Goal: Transaction & Acquisition: Obtain resource

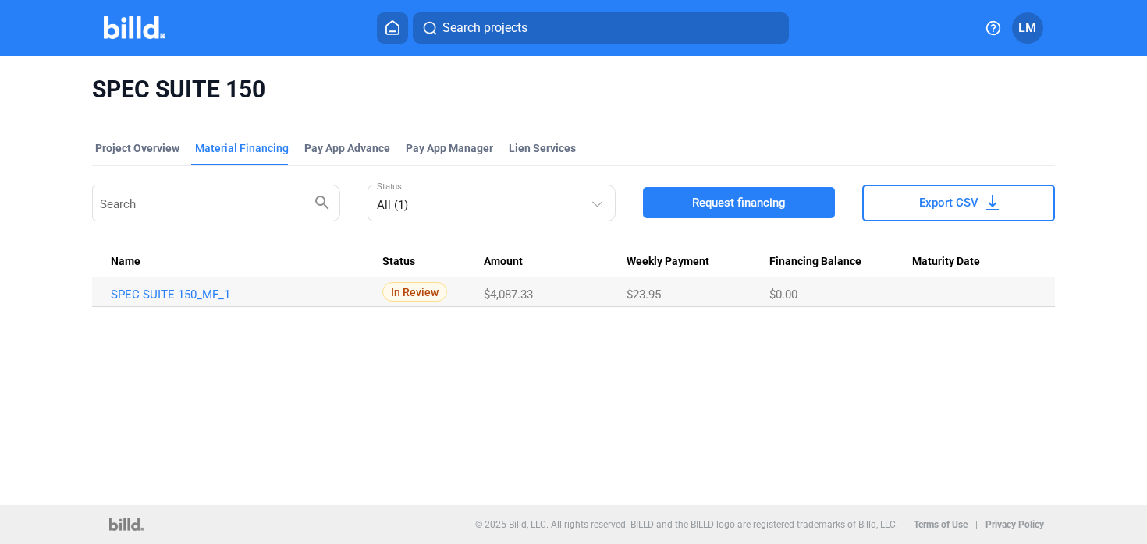
click at [395, 24] on icon at bounding box center [393, 27] width 16 height 15
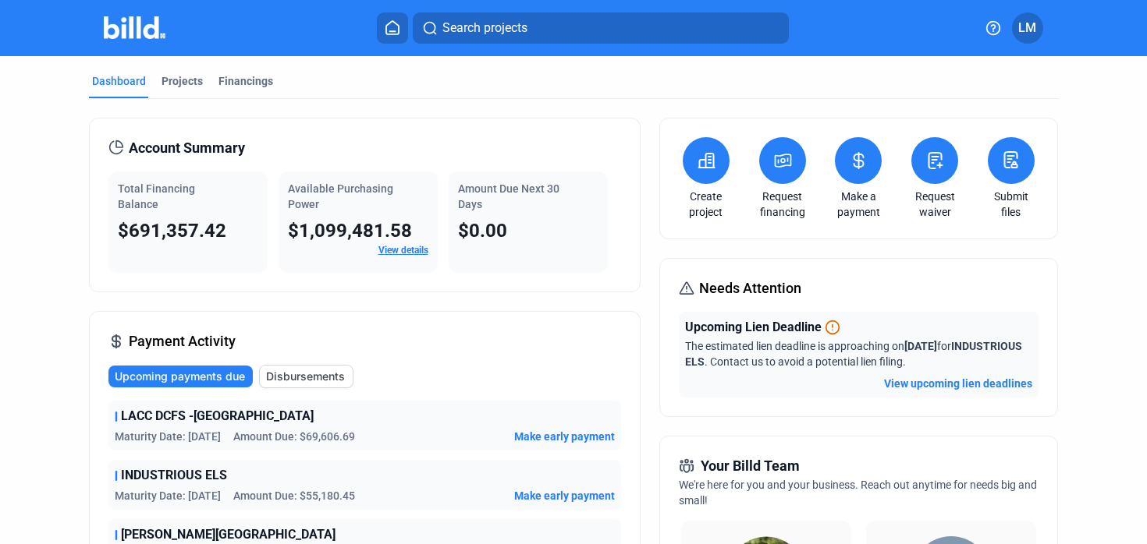
click at [690, 158] on button at bounding box center [705, 160] width 47 height 47
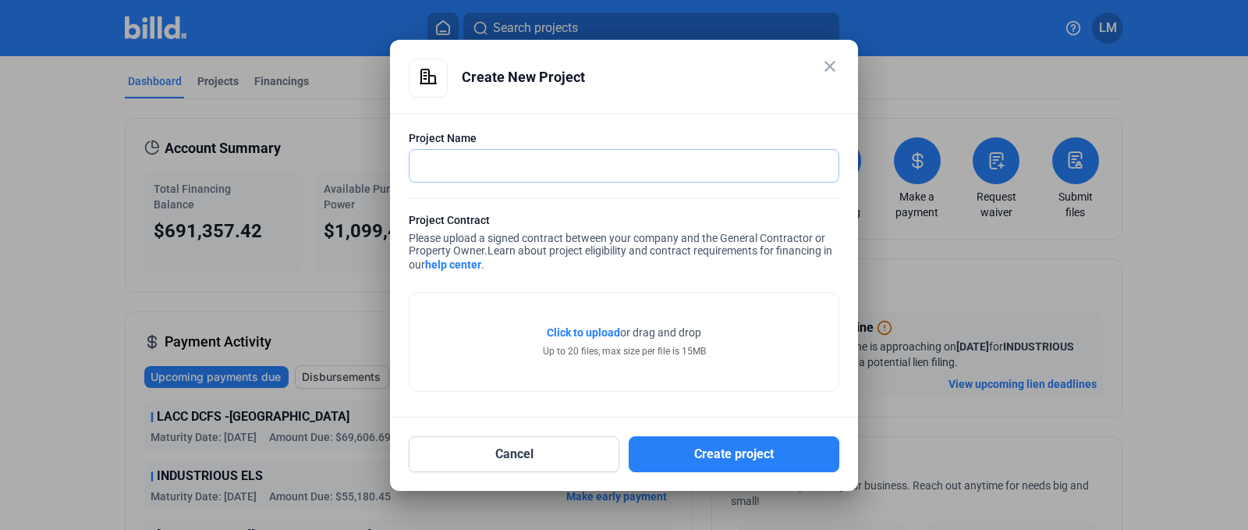
click at [457, 168] on input "text" at bounding box center [615, 166] width 412 height 32
type input "ST JOHN'S HEALTH CARE"
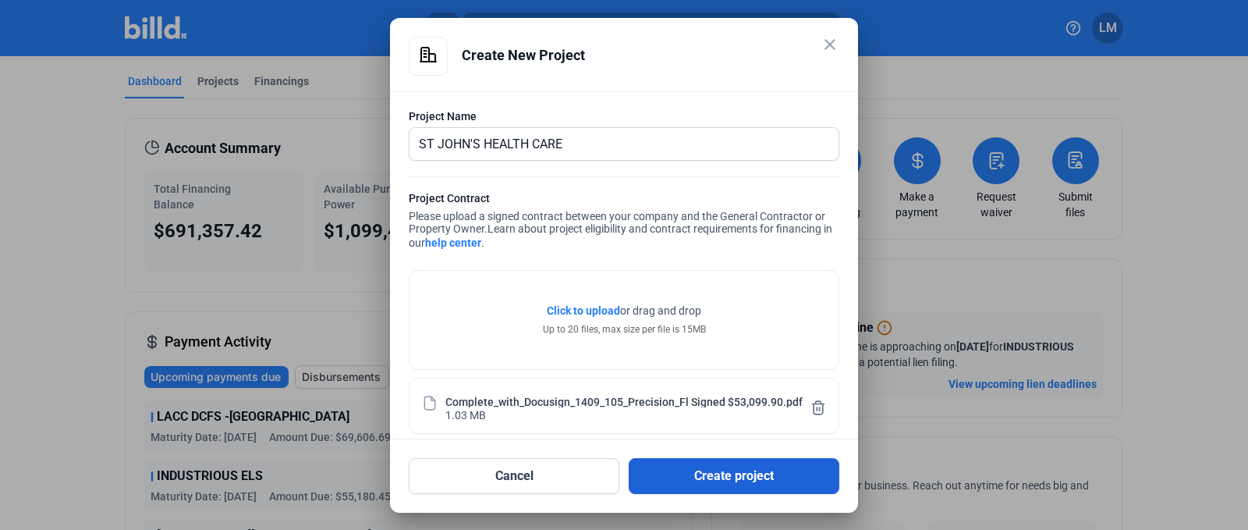
click at [691, 466] on button "Create project" at bounding box center [734, 476] width 211 height 36
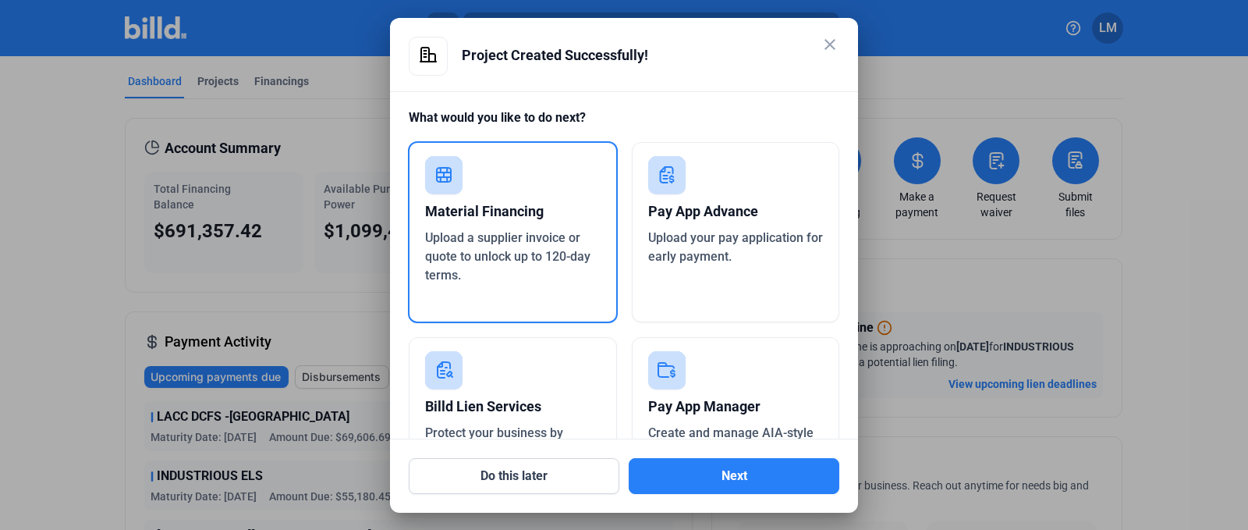
click at [487, 212] on div "Material Financing" at bounding box center [512, 211] width 175 height 34
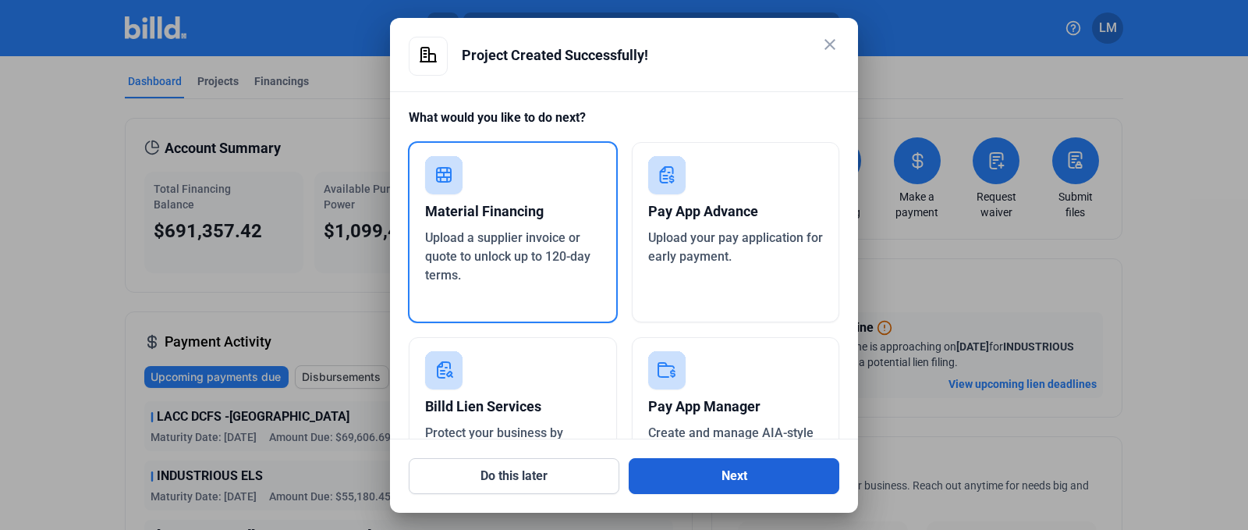
click at [715, 463] on button "Next" at bounding box center [734, 476] width 211 height 36
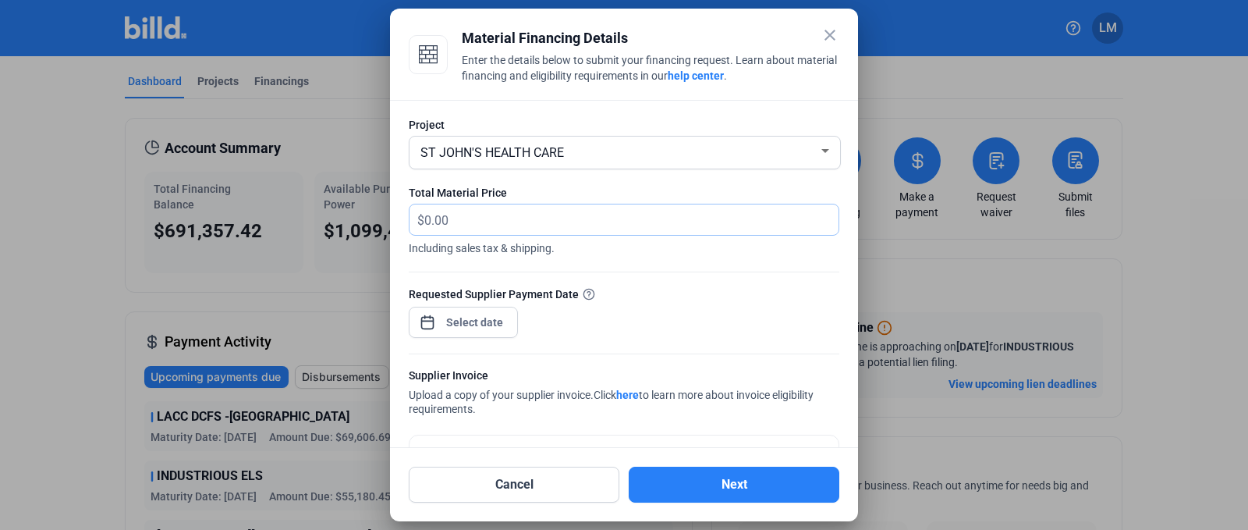
click at [469, 218] on input "text" at bounding box center [622, 219] width 396 height 30
type input "27,418.98"
click at [450, 320] on div "close Material Financing Details Enter the details below to submit your financi…" at bounding box center [624, 265] width 1248 height 530
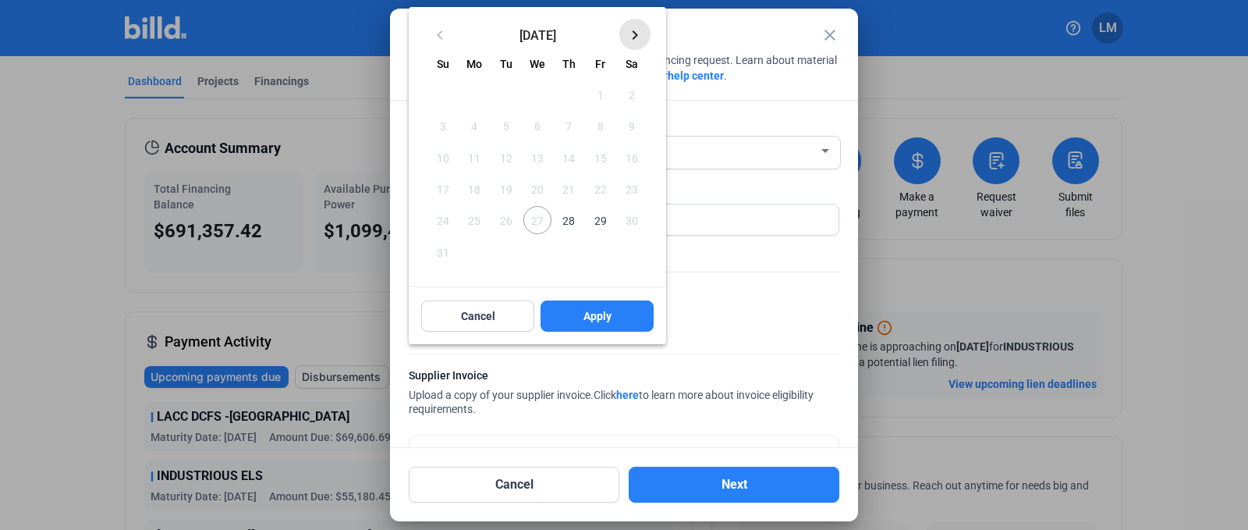
click at [640, 37] on mat-icon "keyboard_arrow_right" at bounding box center [635, 35] width 19 height 19
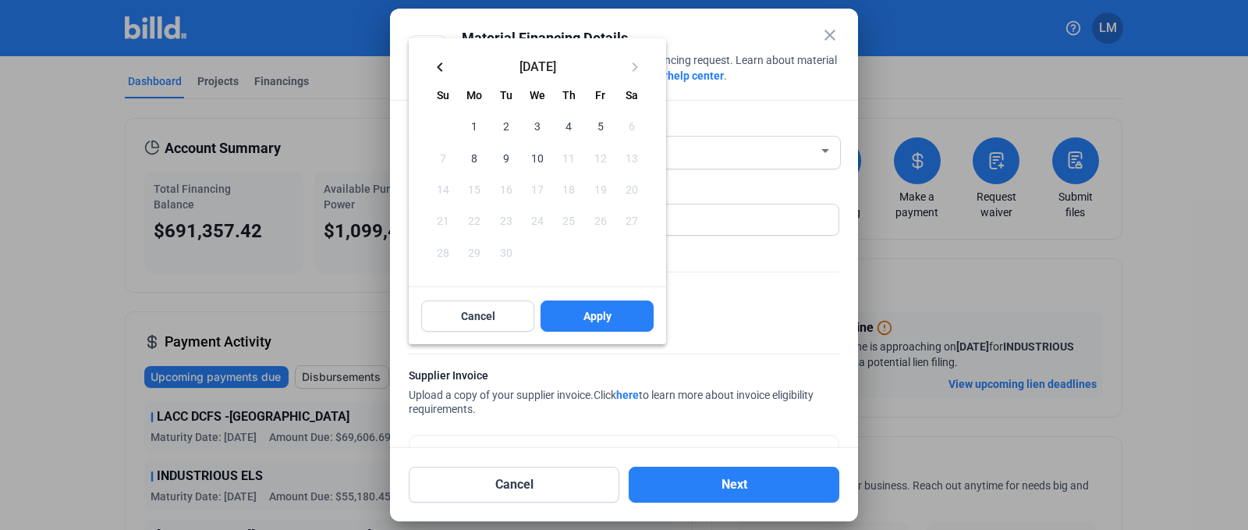
click at [534, 128] on span "3" at bounding box center [537, 126] width 28 height 28
click at [595, 317] on span "Apply" at bounding box center [597, 316] width 28 height 16
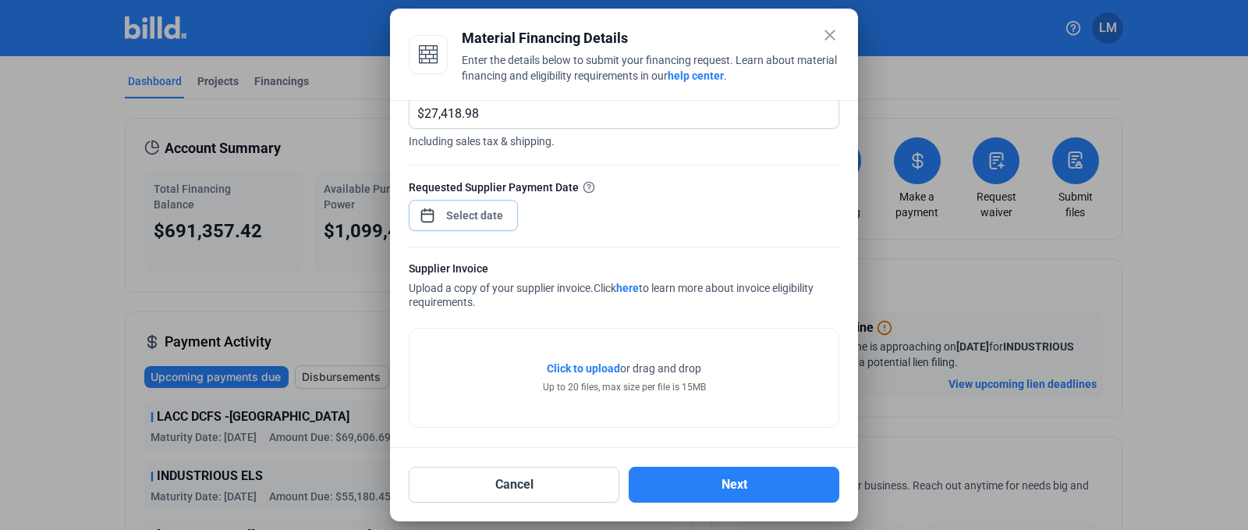
scroll to position [114, 0]
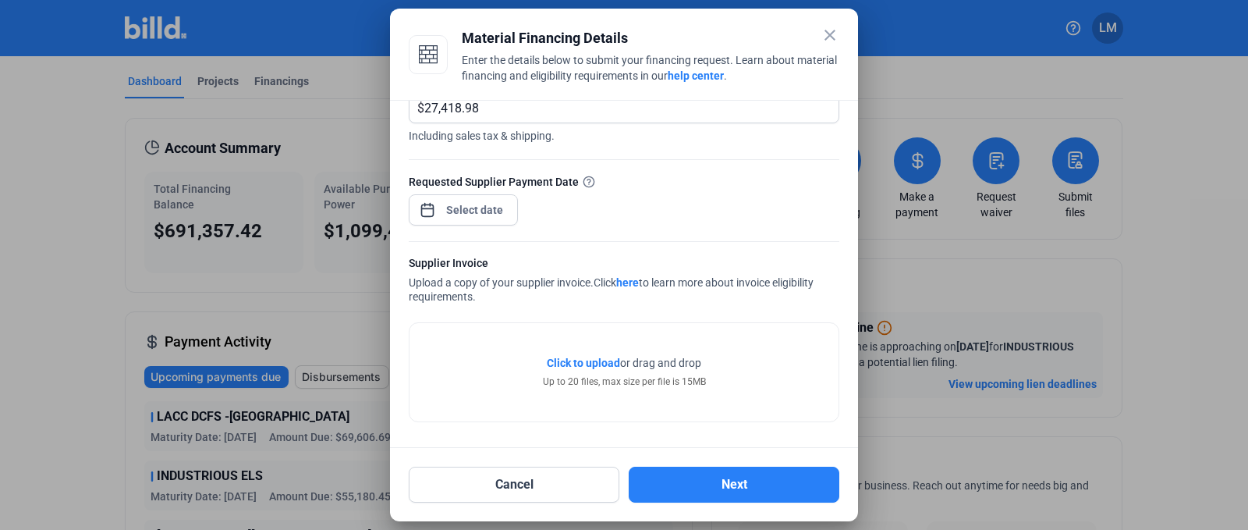
click at [530, 310] on div "Click to upload Tap to upload or drag and drop Up to 20 files, max size per fil…" at bounding box center [624, 364] width 431 height 115
click at [477, 210] on div "close Material Financing Details Enter the details below to submit your financi…" at bounding box center [624, 265] width 1248 height 530
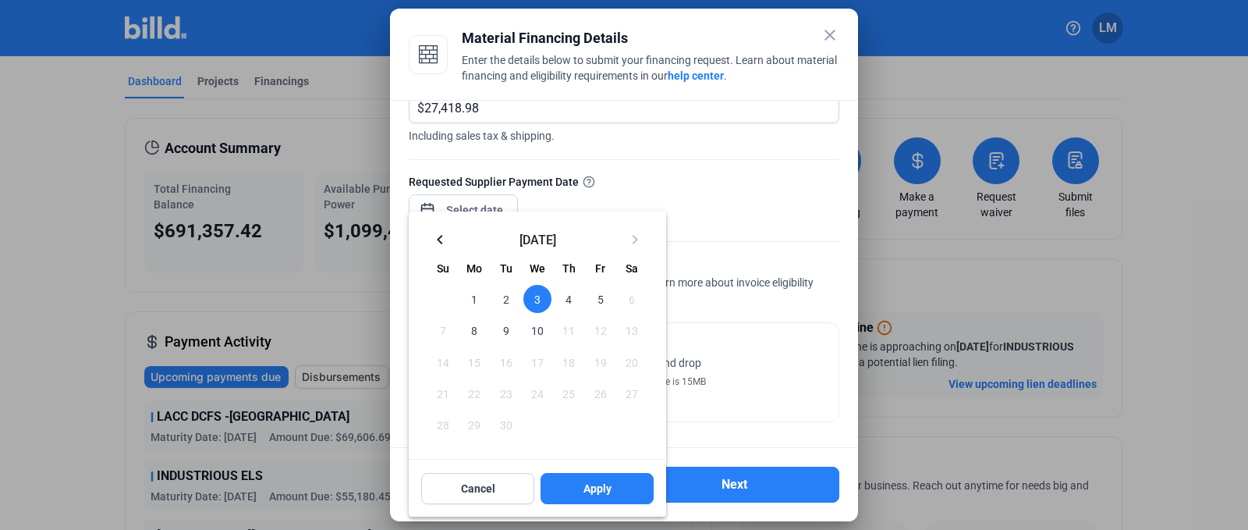
click at [506, 299] on span "2" at bounding box center [506, 299] width 28 height 28
click at [604, 491] on span "Apply" at bounding box center [597, 488] width 28 height 16
click at [498, 296] on span "2" at bounding box center [506, 299] width 28 height 28
click at [584, 491] on span "Apply" at bounding box center [597, 488] width 28 height 16
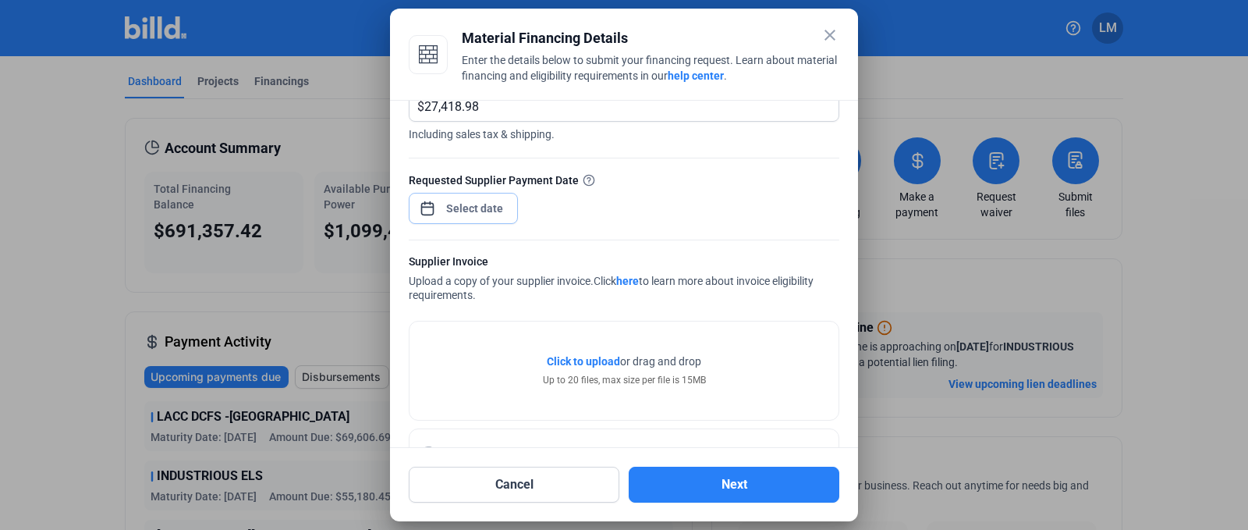
scroll to position [172, 0]
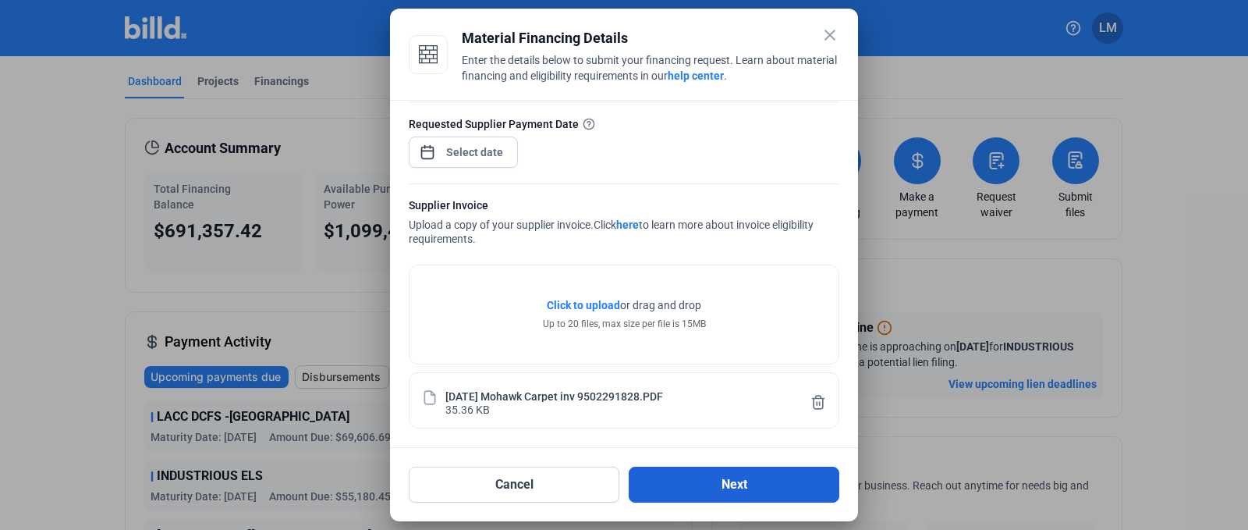
click at [713, 492] on button "Next" at bounding box center [734, 484] width 211 height 36
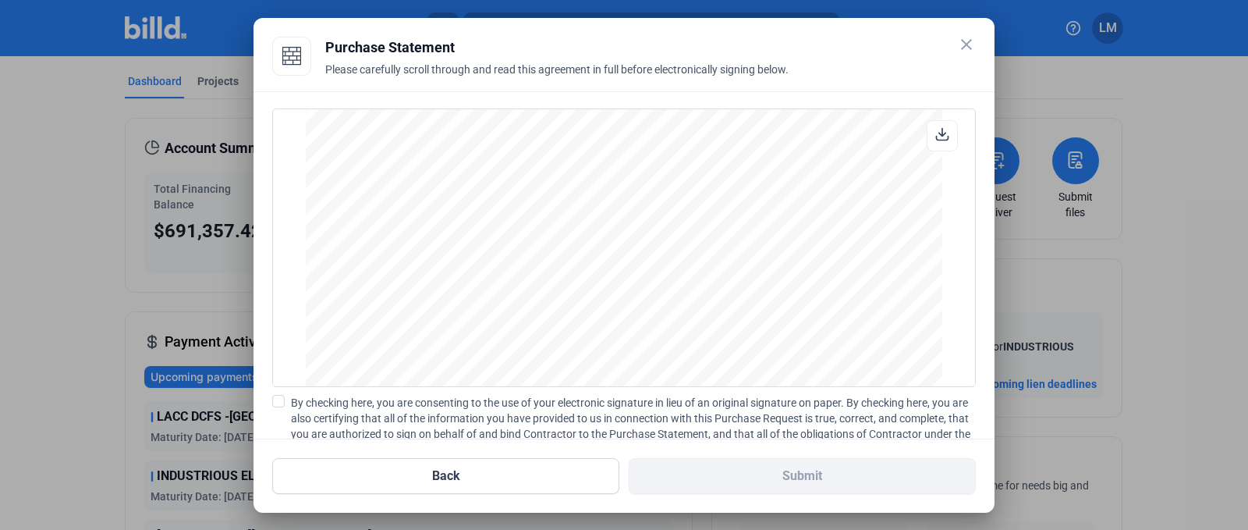
scroll to position [2113, 0]
click at [278, 406] on span at bounding box center [278, 401] width 12 height 12
click at [0, 0] on input "By checking here, you are consenting to the use of your electronic signature in…" at bounding box center [0, 0] width 0 height 0
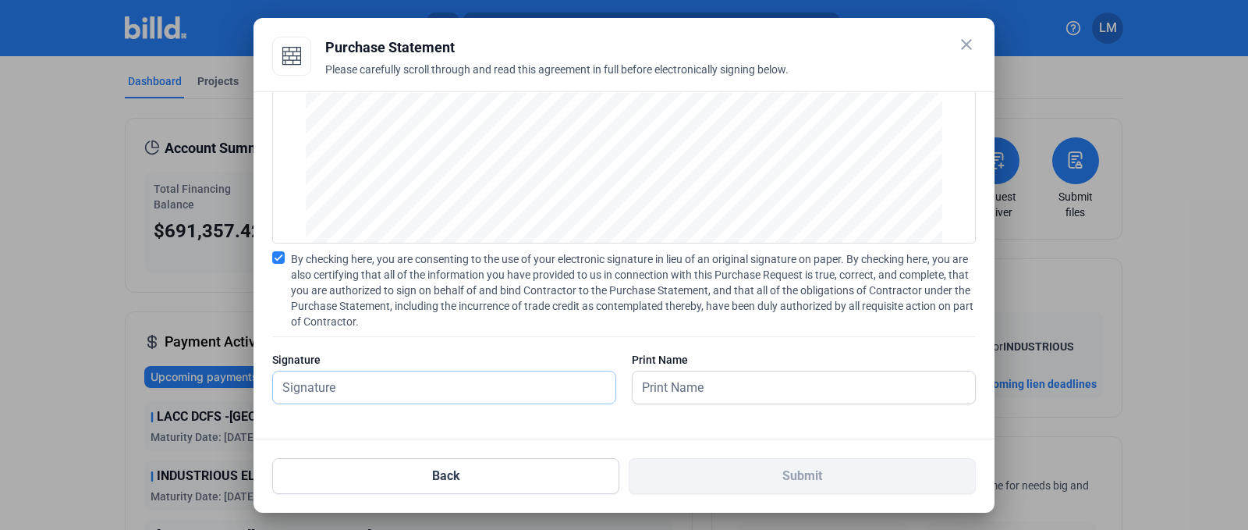
click at [346, 395] on input "text" at bounding box center [444, 387] width 342 height 32
type input "[PERSON_NAME]"
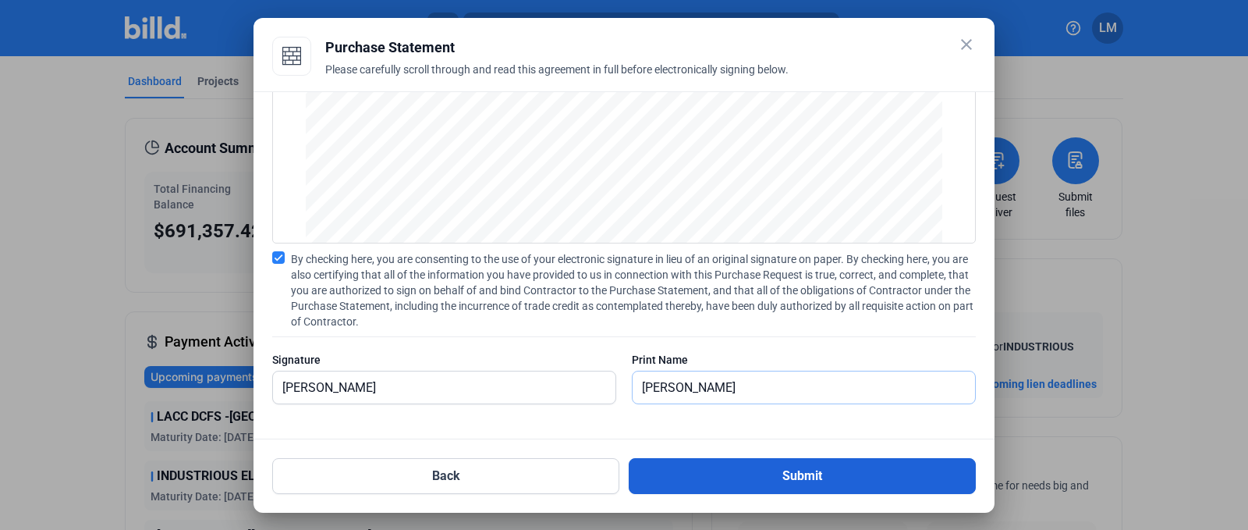
type input "[PERSON_NAME]"
click at [704, 461] on button "Submit" at bounding box center [802, 476] width 347 height 36
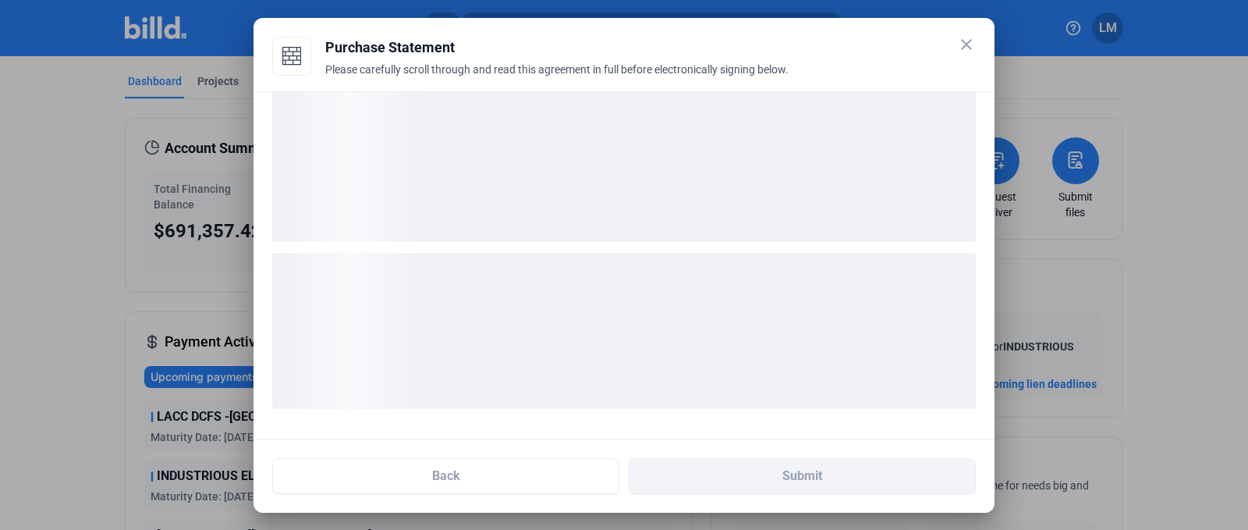
scroll to position [23, 0]
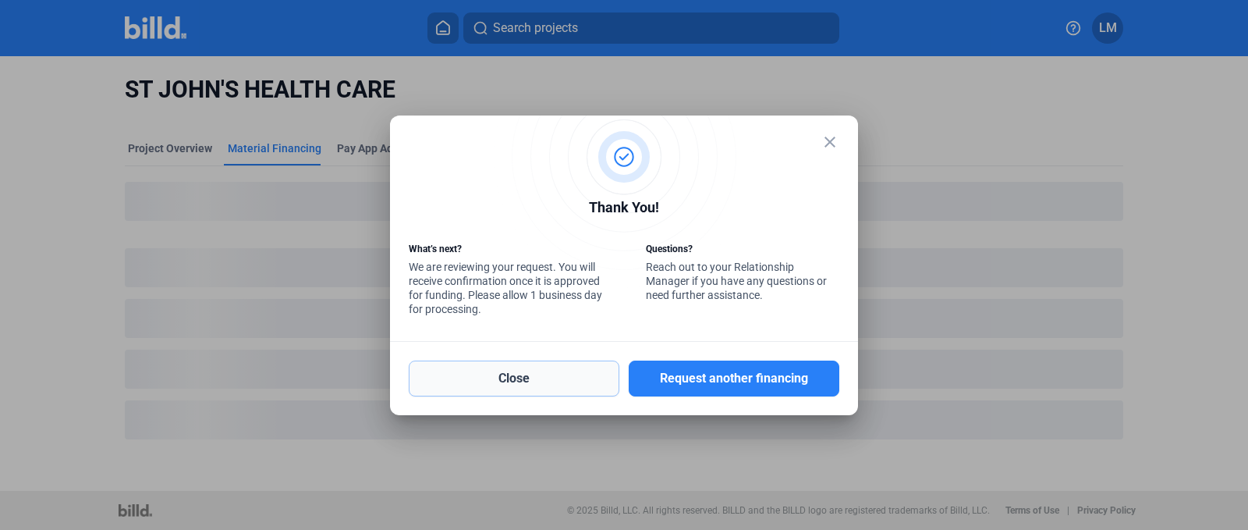
click at [561, 374] on button "Close" at bounding box center [514, 378] width 211 height 36
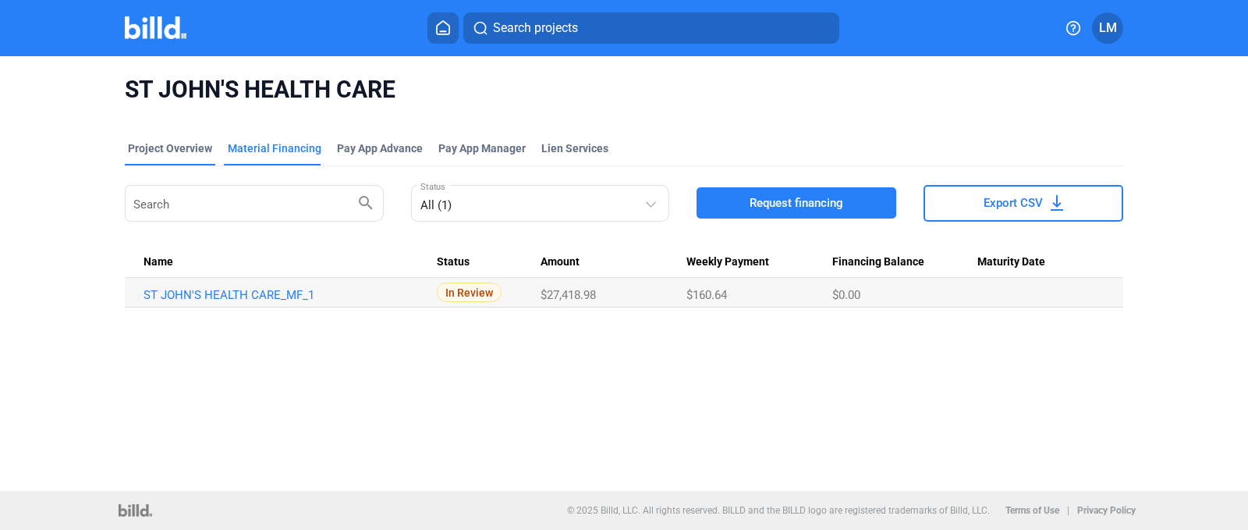
click at [198, 154] on div "Project Overview" at bounding box center [170, 148] width 84 height 16
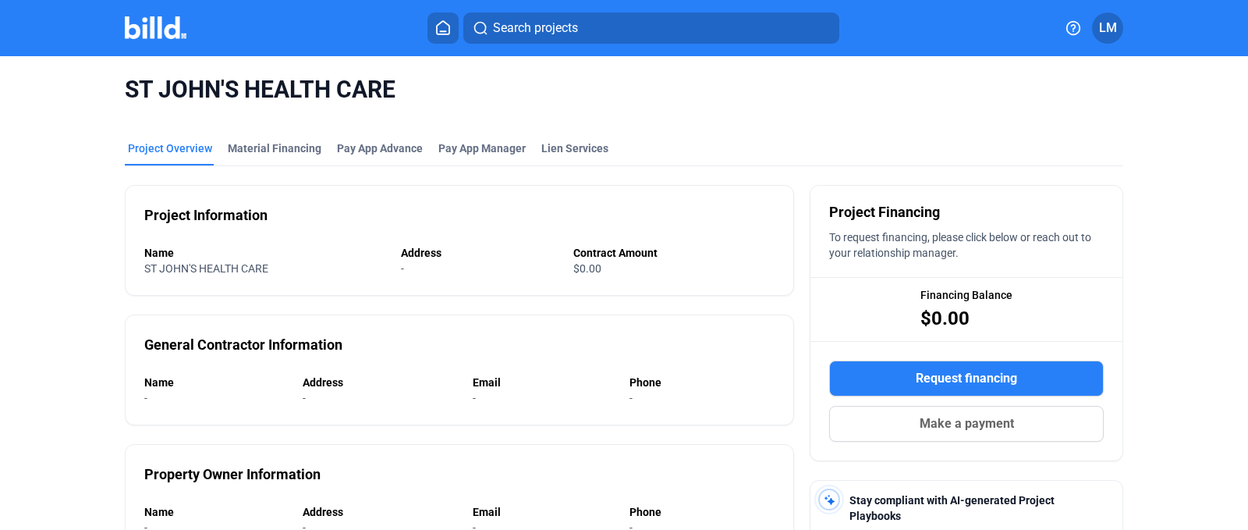
click at [441, 36] on button at bounding box center [442, 27] width 31 height 31
